Goal: Information Seeking & Learning: Learn about a topic

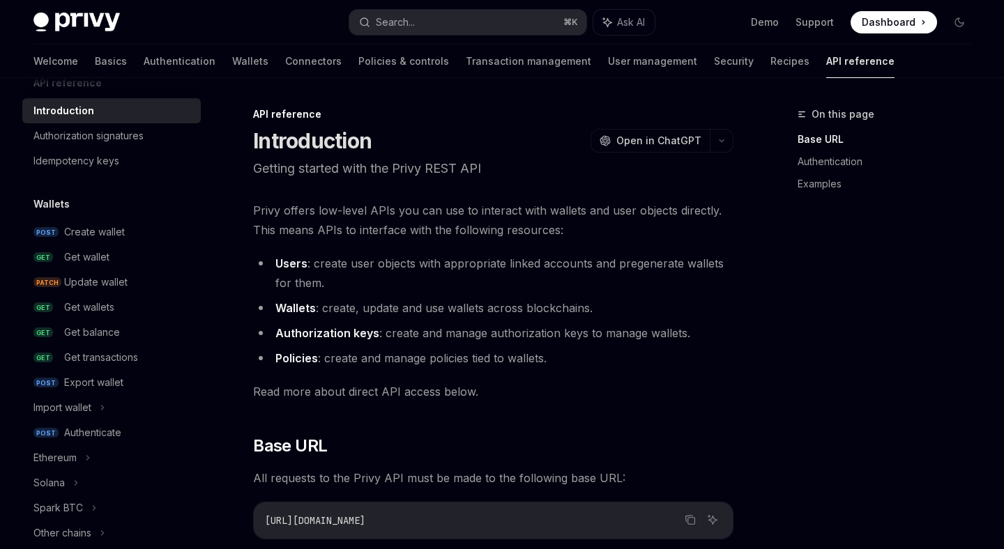
scroll to position [28, 0]
click at [135, 257] on div "Get wallet" at bounding box center [128, 255] width 128 height 17
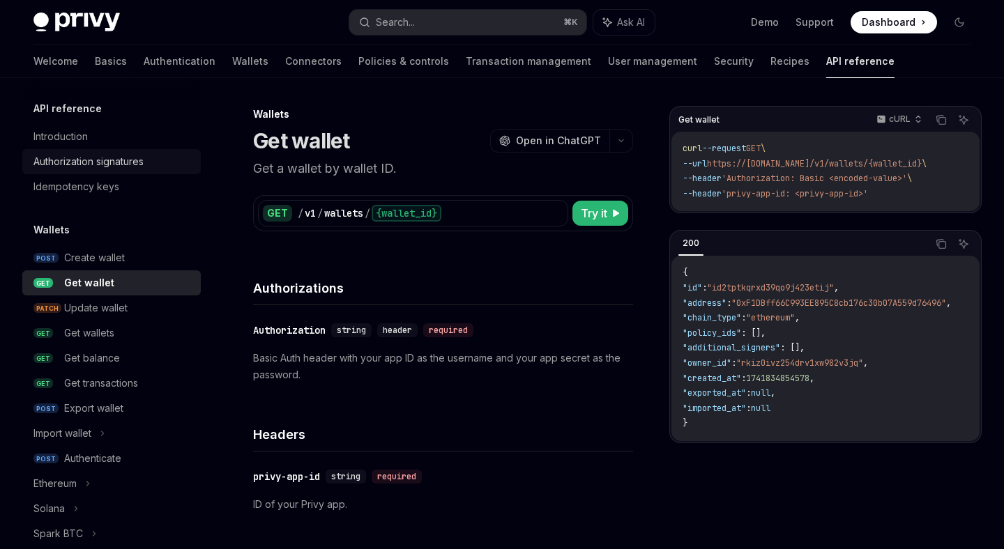
click at [135, 157] on div "Authorization signatures" at bounding box center [88, 161] width 110 height 17
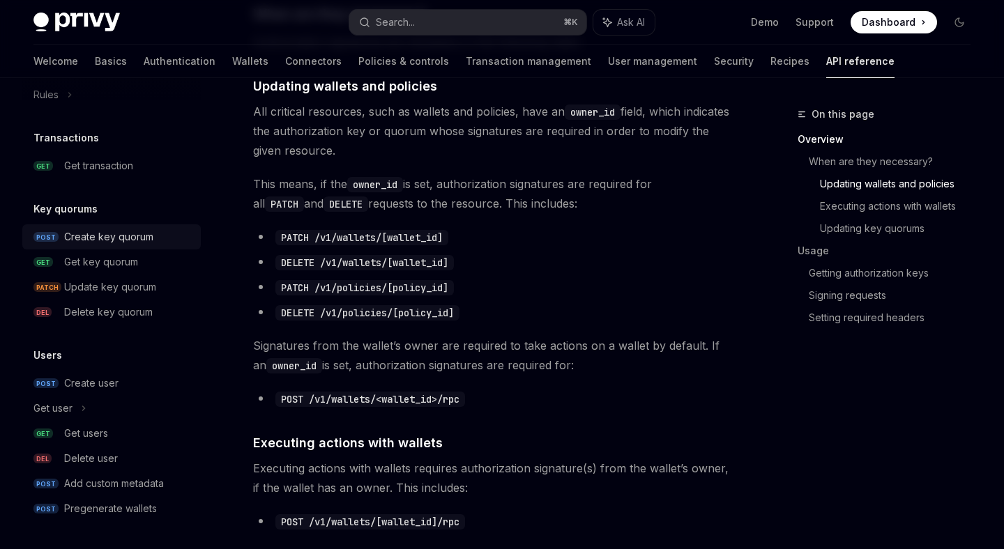
scroll to position [555, 0]
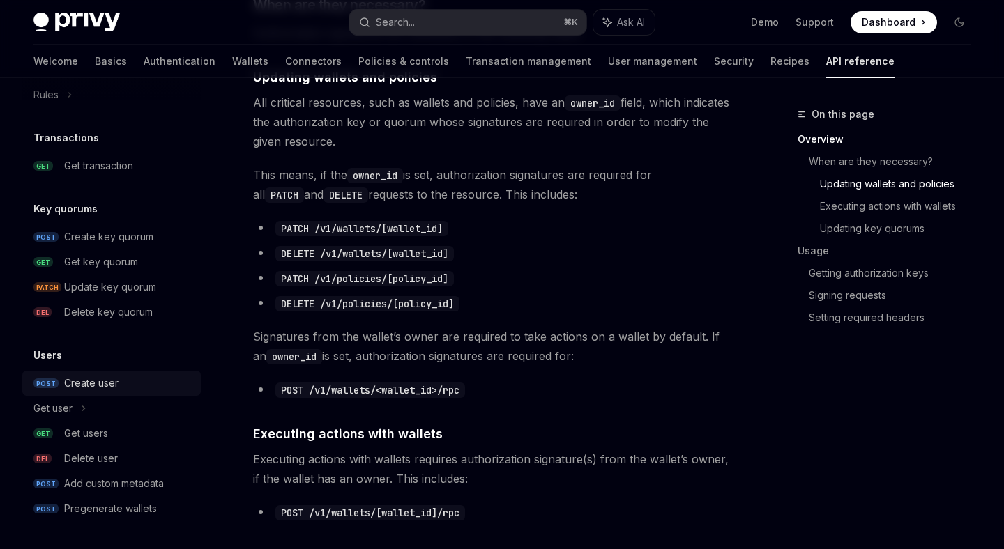
click at [121, 393] on link "POST Create user" at bounding box center [111, 383] width 178 height 25
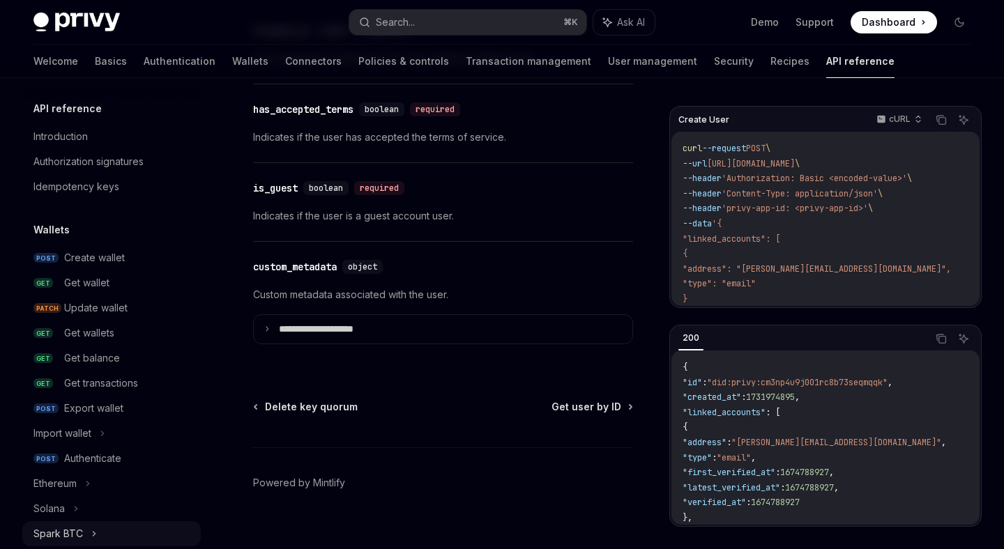
scroll to position [1672, 0]
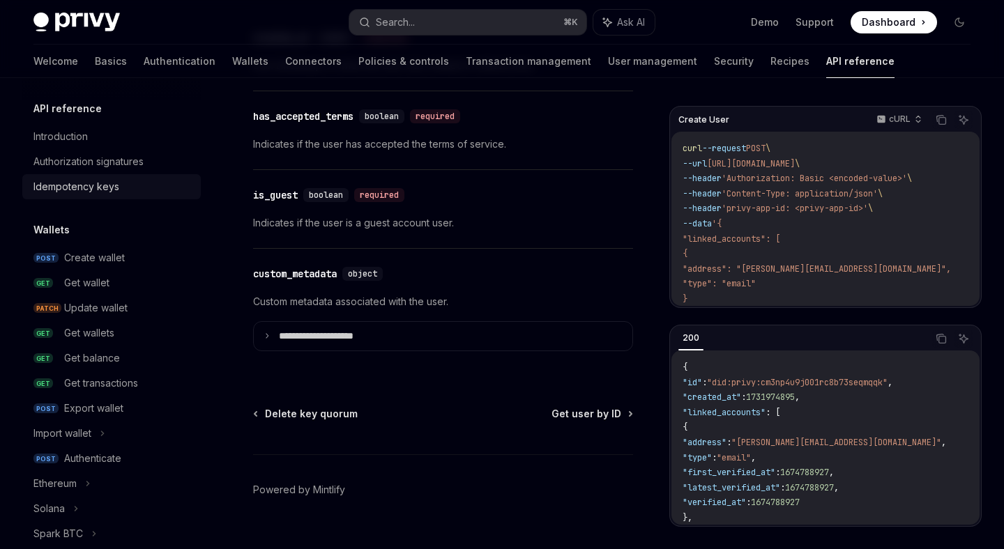
click at [141, 180] on div "Idempotency keys" at bounding box center [112, 186] width 159 height 17
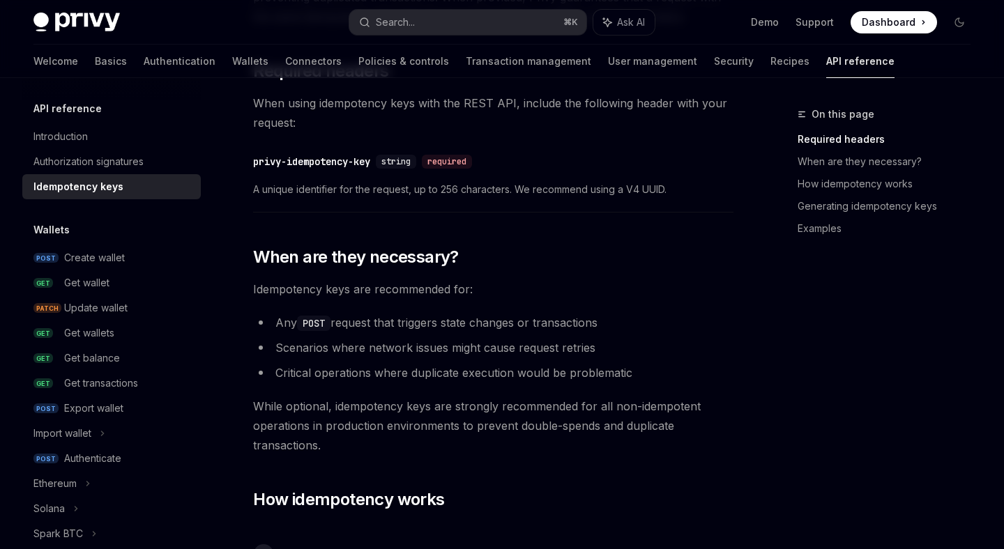
scroll to position [245, 0]
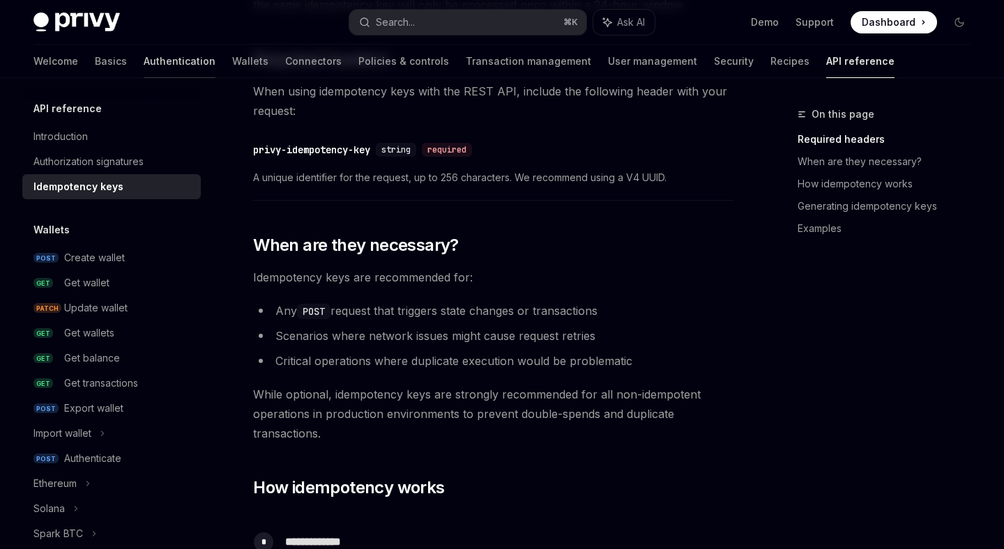
click at [144, 65] on link "Authentication" at bounding box center [180, 61] width 72 height 33
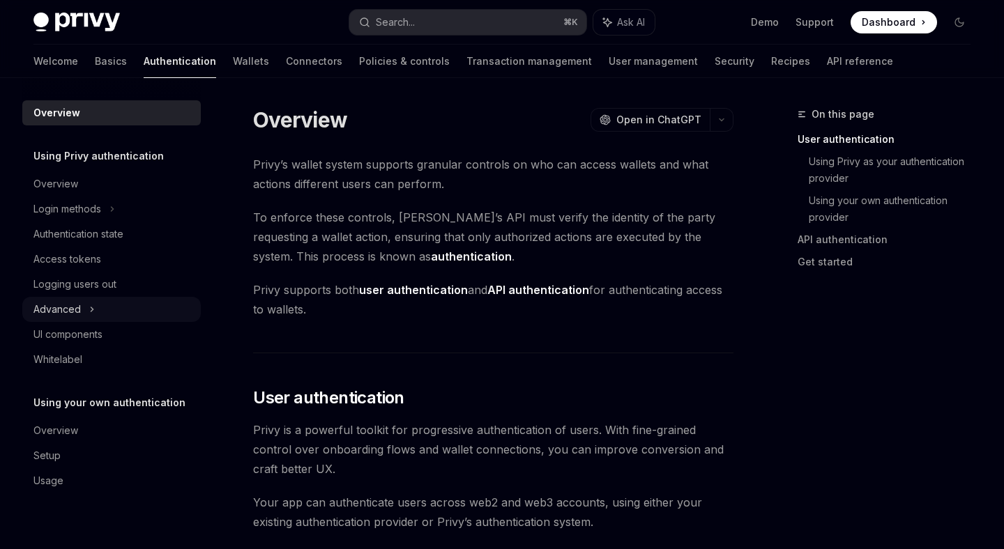
click at [115, 312] on div "Advanced" at bounding box center [111, 309] width 178 height 25
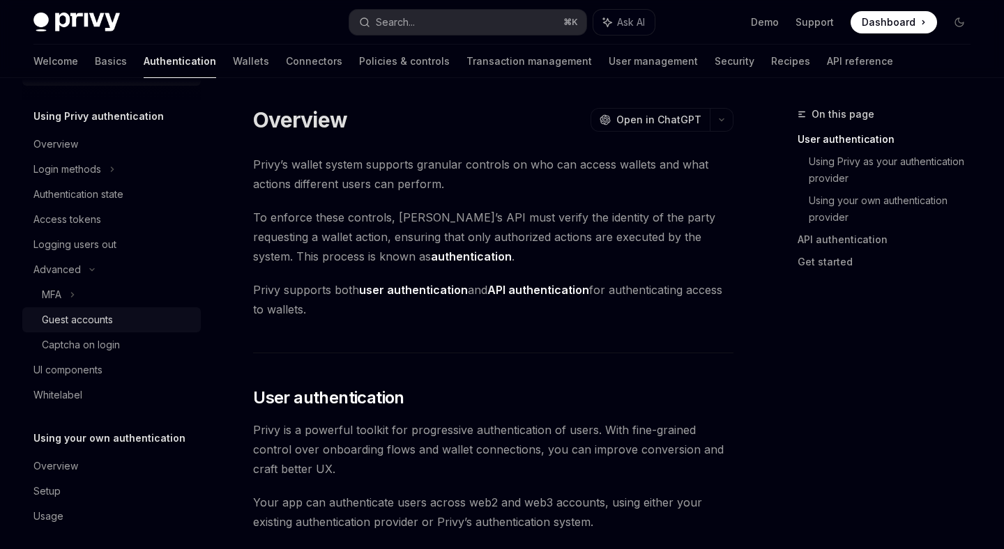
scroll to position [47, 0]
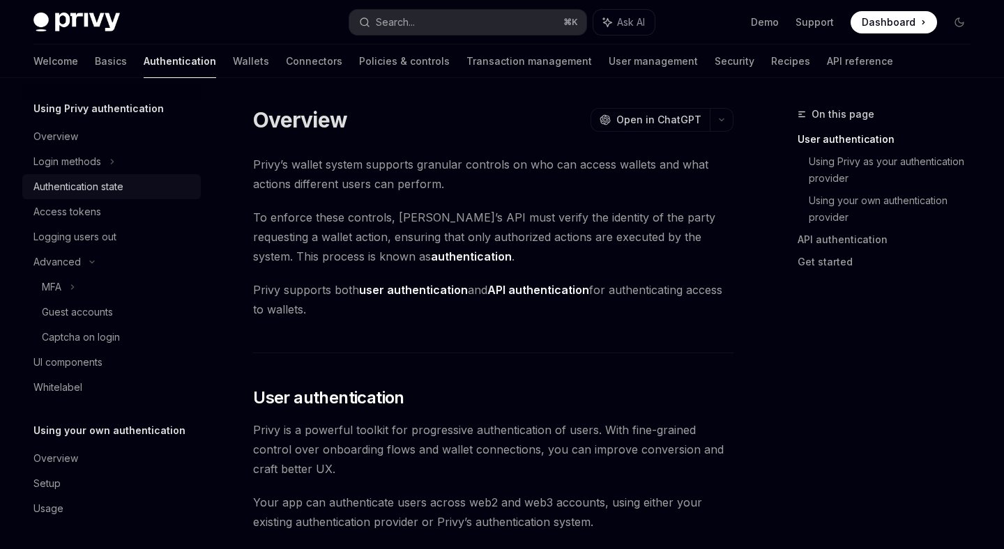
click at [130, 188] on div "Authentication state" at bounding box center [112, 186] width 159 height 17
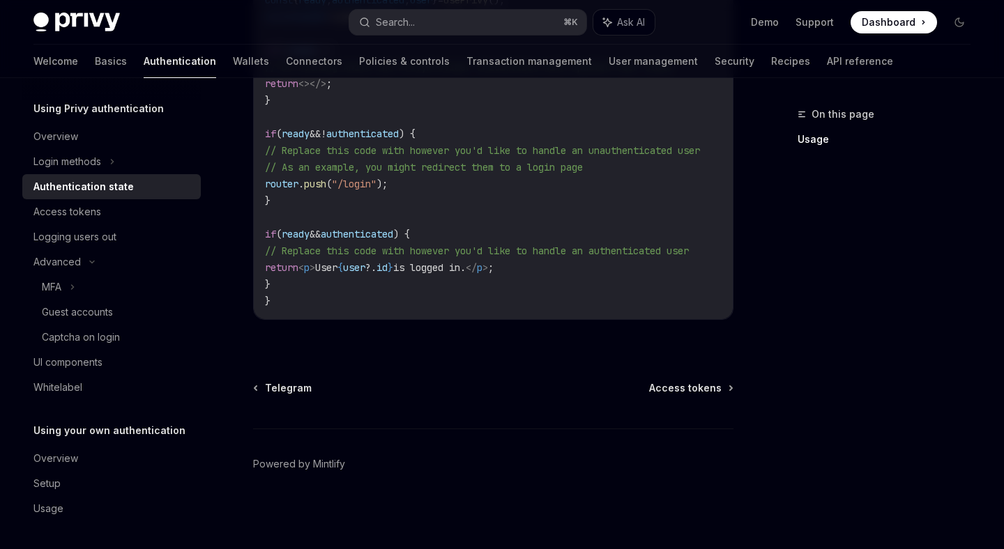
scroll to position [626, 0]
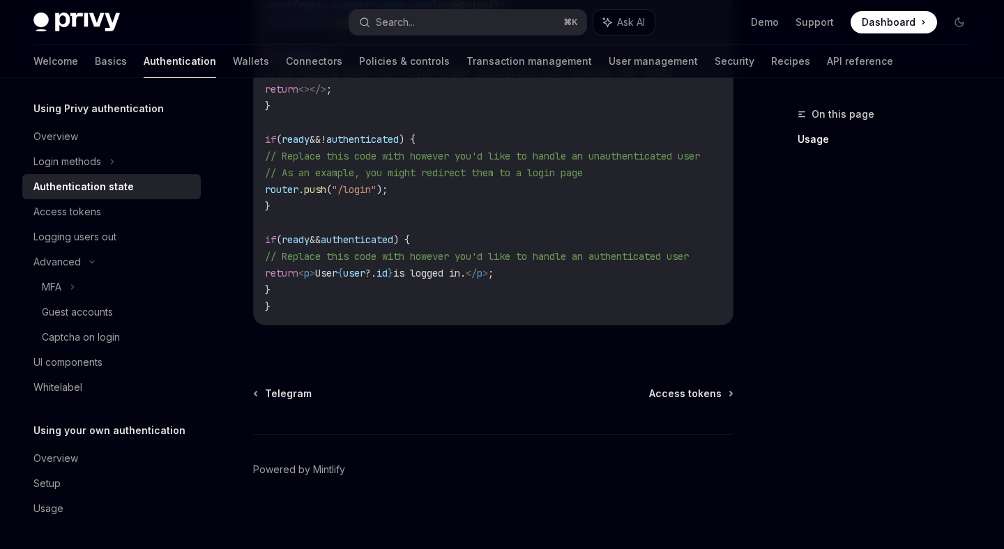
click at [650, 392] on div "Telegram Access tokens" at bounding box center [493, 394] width 480 height 14
click at [673, 399] on span "Access tokens" at bounding box center [685, 394] width 72 height 14
type textarea "*"
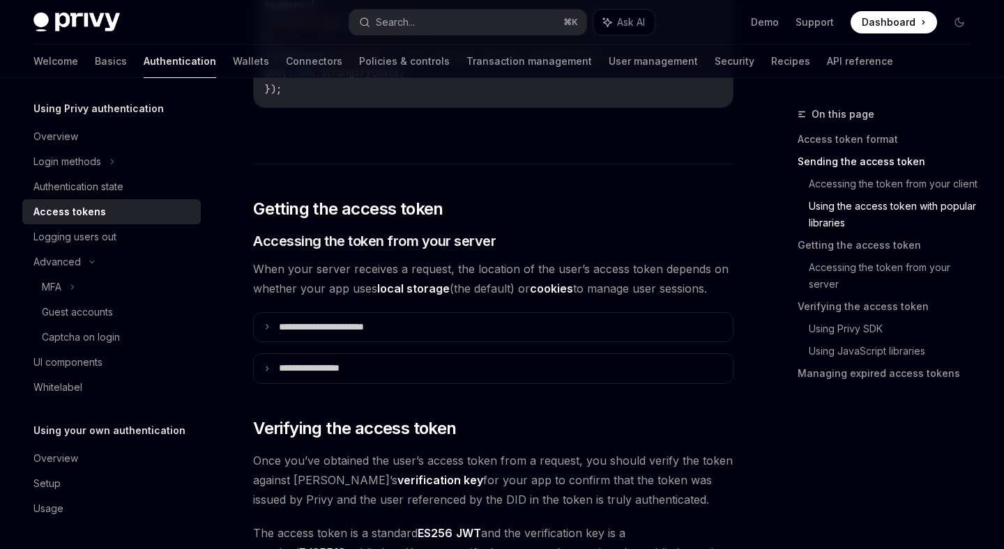
scroll to position [1710, 0]
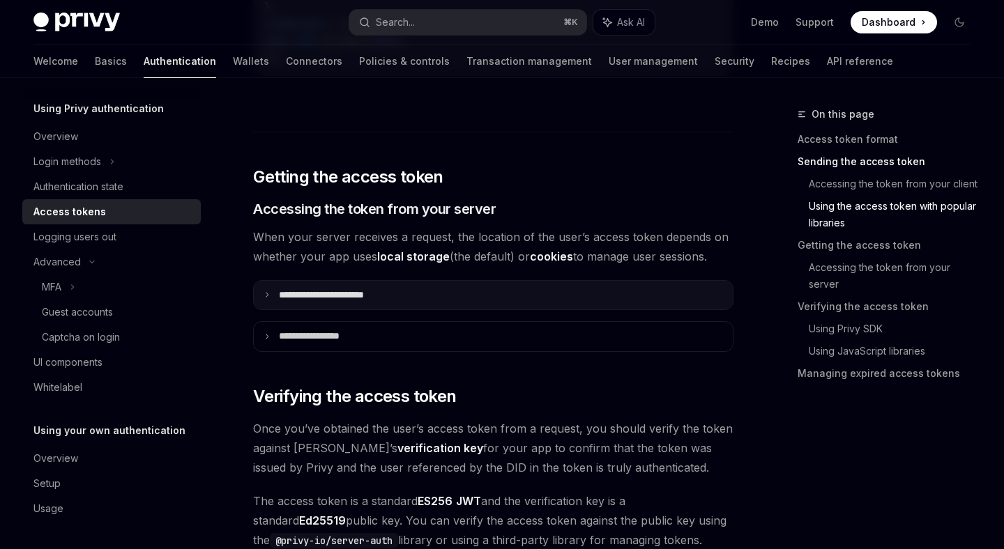
click at [486, 294] on summary "**********" at bounding box center [493, 295] width 479 height 29
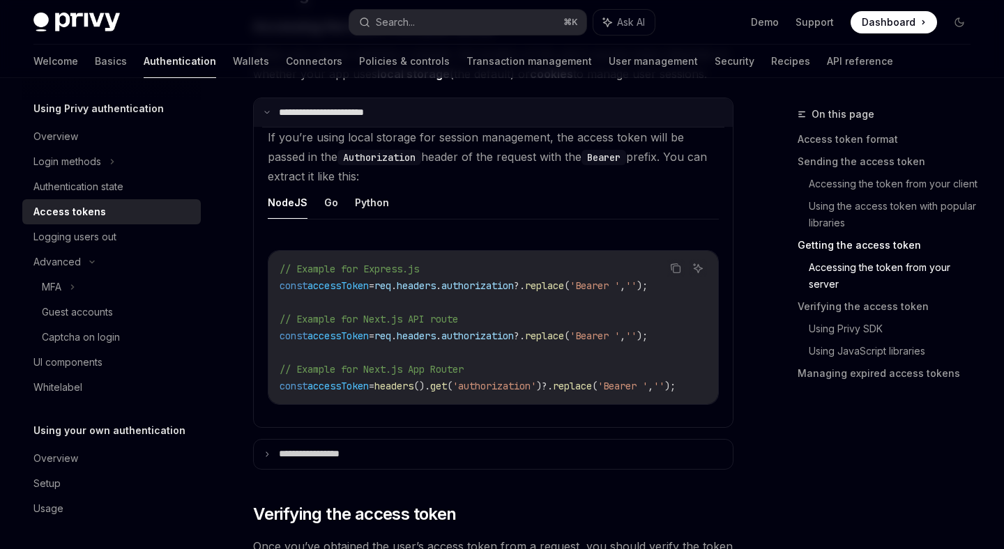
scroll to position [1897, 0]
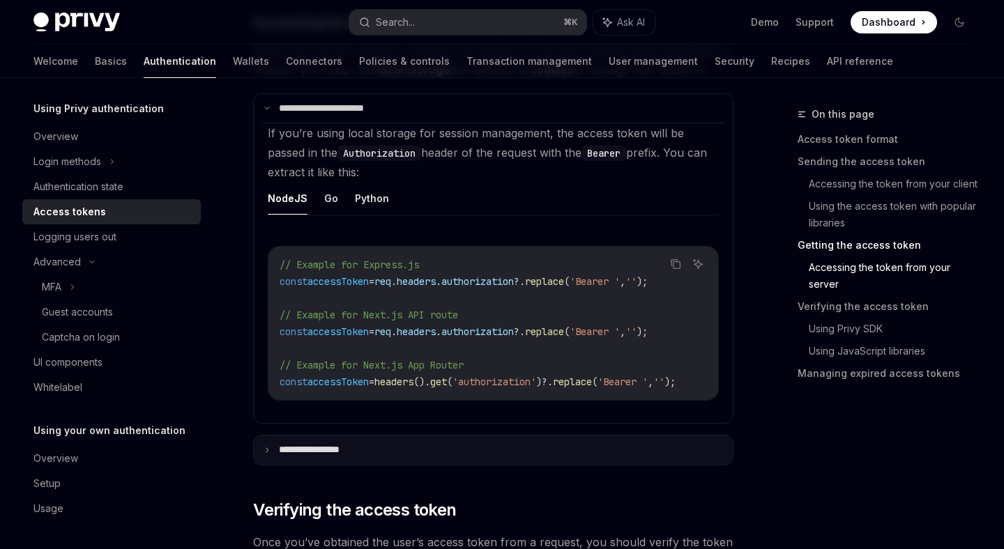
click at [397, 449] on summary "**********" at bounding box center [493, 450] width 479 height 29
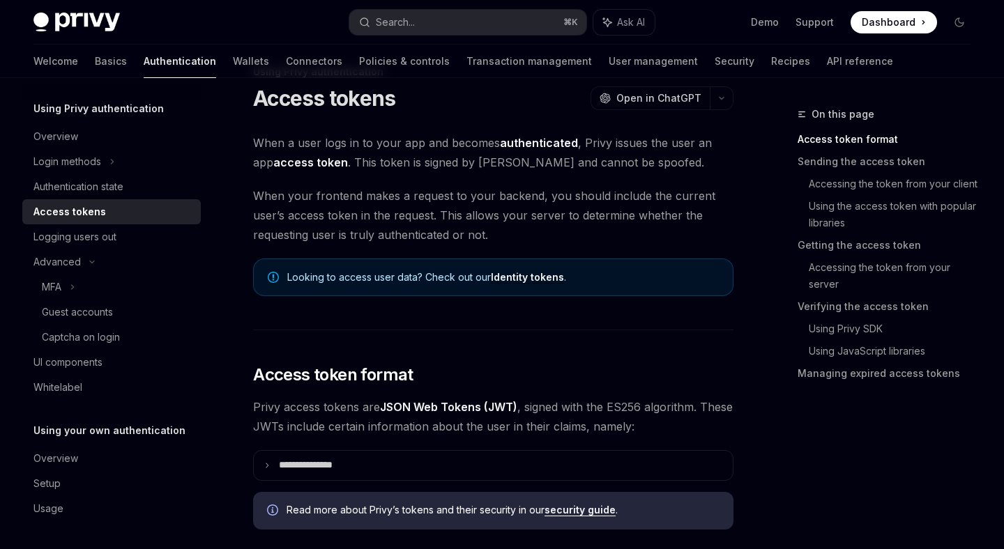
scroll to position [0, 0]
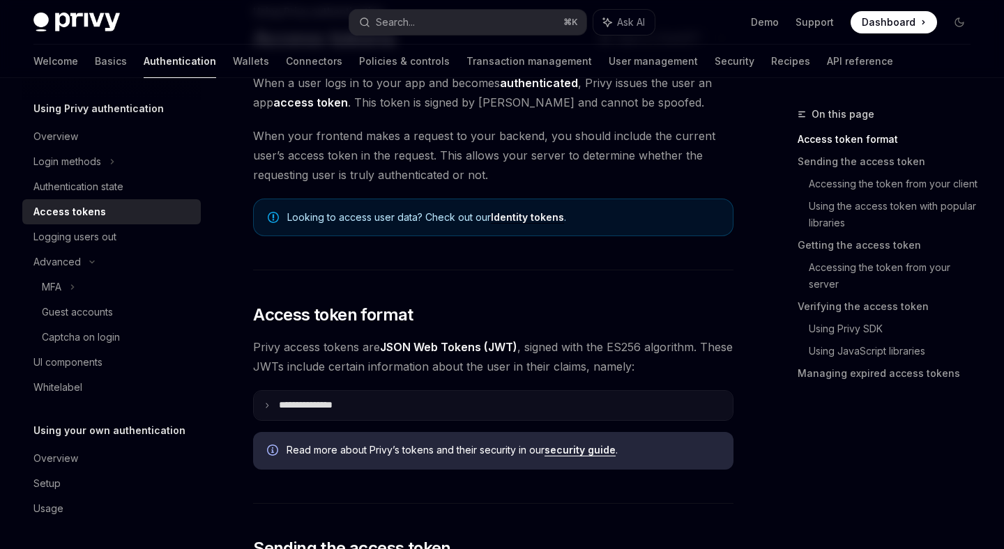
click at [369, 406] on summary "**********" at bounding box center [493, 405] width 479 height 29
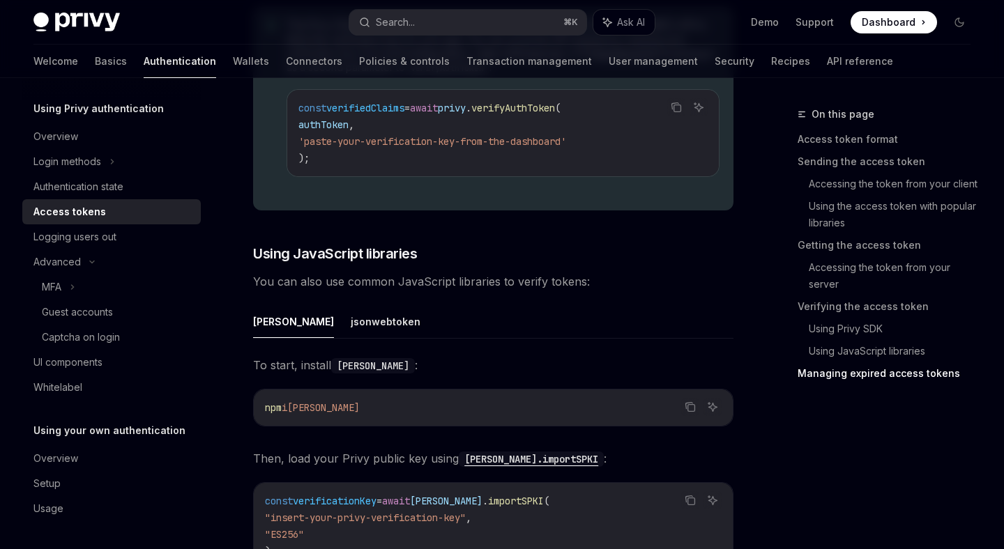
scroll to position [3915, 0]
